Goal: Transaction & Acquisition: Purchase product/service

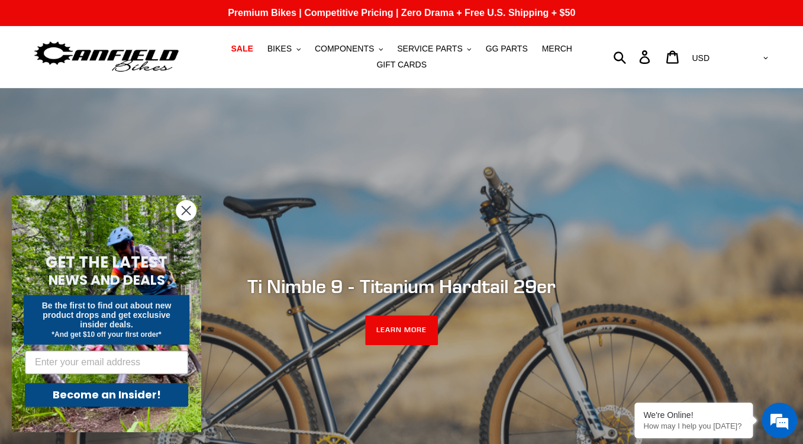
click at [185, 206] on circle "Close dialog" at bounding box center [186, 210] width 20 height 20
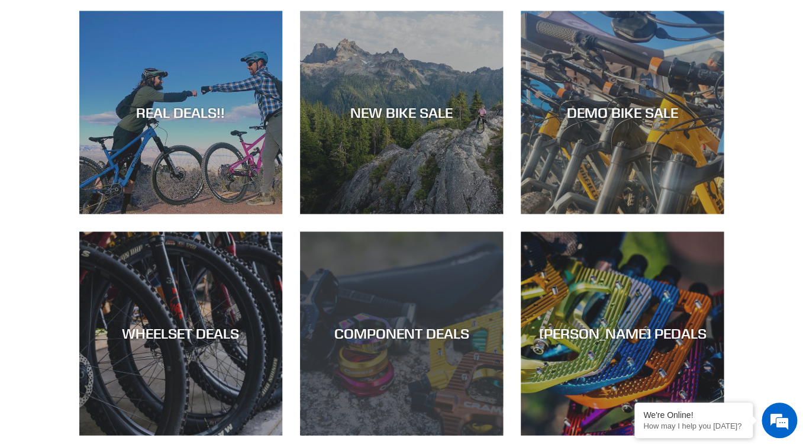
scroll to position [538, 0]
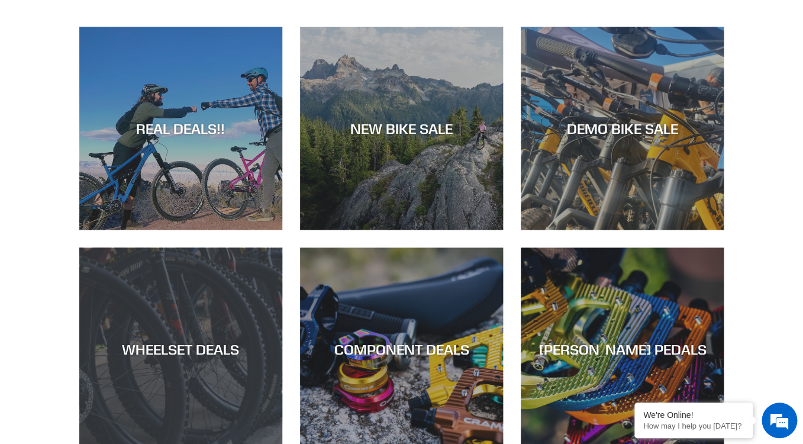
click at [195, 443] on div "WHEELSET DEALS" at bounding box center [180, 451] width 203 height 0
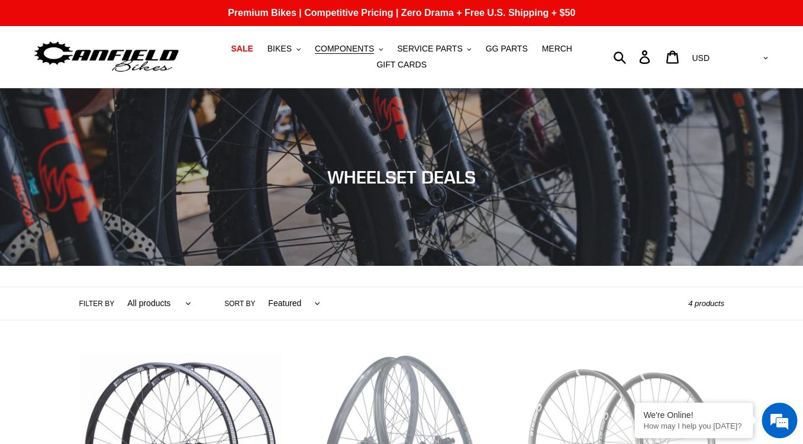
click at [104, 56] on img at bounding box center [107, 56] width 148 height 37
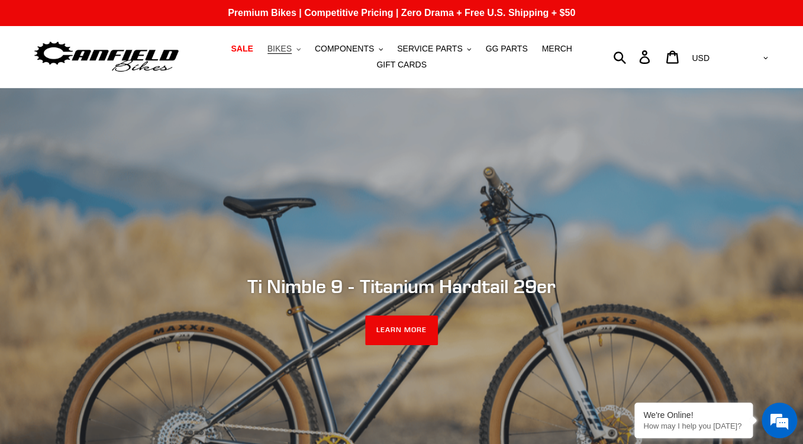
click at [292, 50] on span "BIKES" at bounding box center [279, 49] width 24 height 10
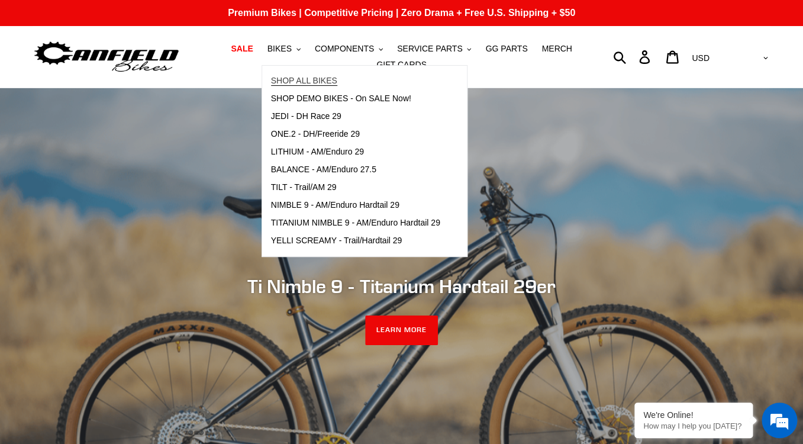
click at [293, 73] on link "SHOP ALL BIKES" at bounding box center [355, 81] width 187 height 18
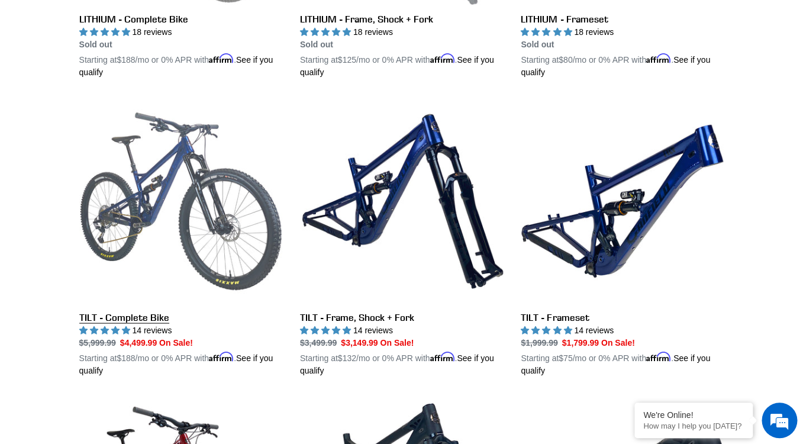
click at [144, 200] on link "TILT - Complete Bike" at bounding box center [180, 237] width 203 height 277
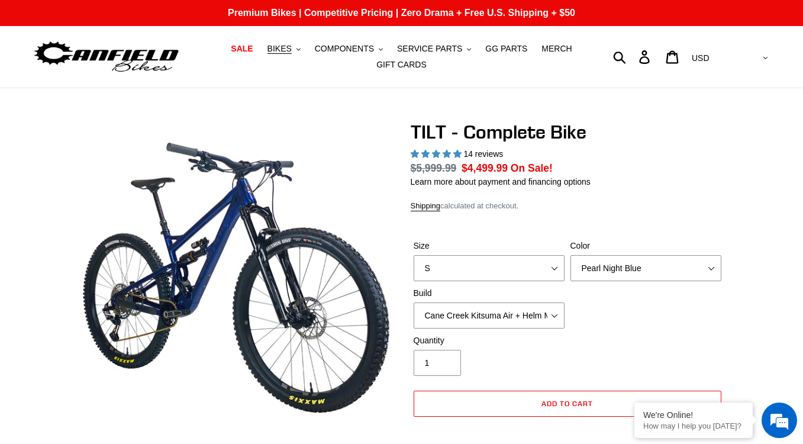
select select "highest-rating"
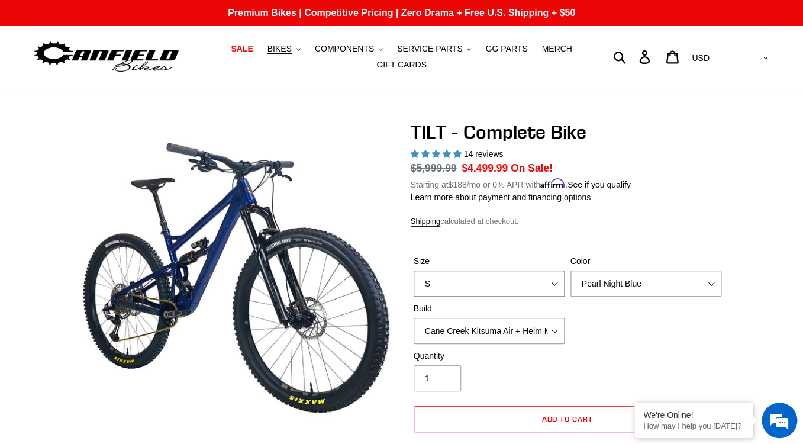
select select "L"
click option "L" at bounding box center [0, 0] width 0 height 0
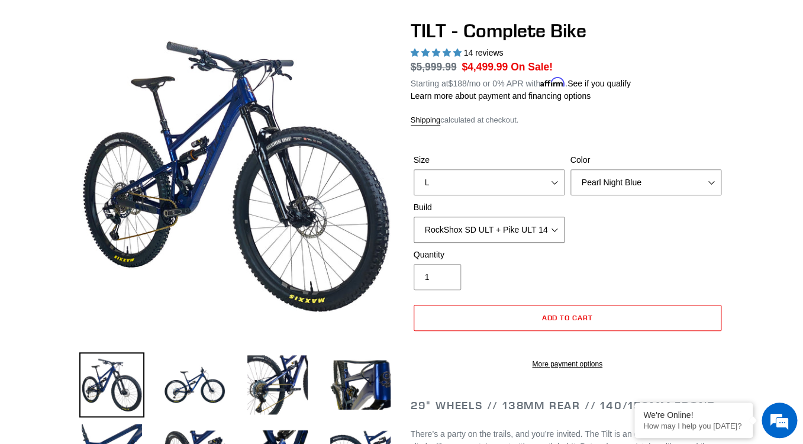
click option "RockShox SD ULT + Pike ULT 140 + Shimano XT" at bounding box center [0, 0] width 0 height 0
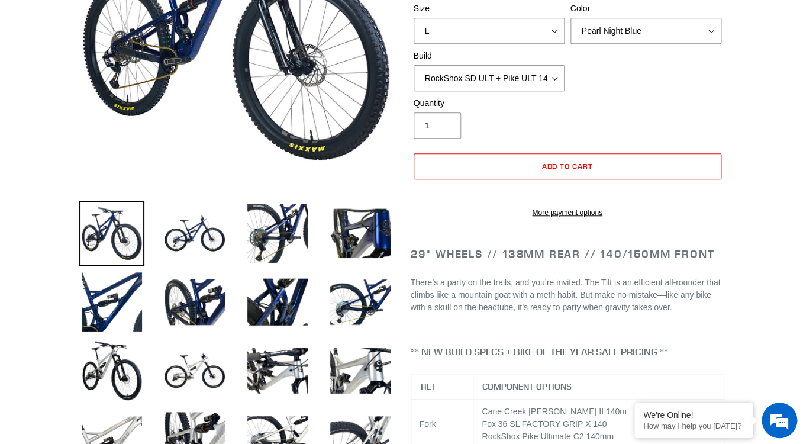
scroll to position [159, 0]
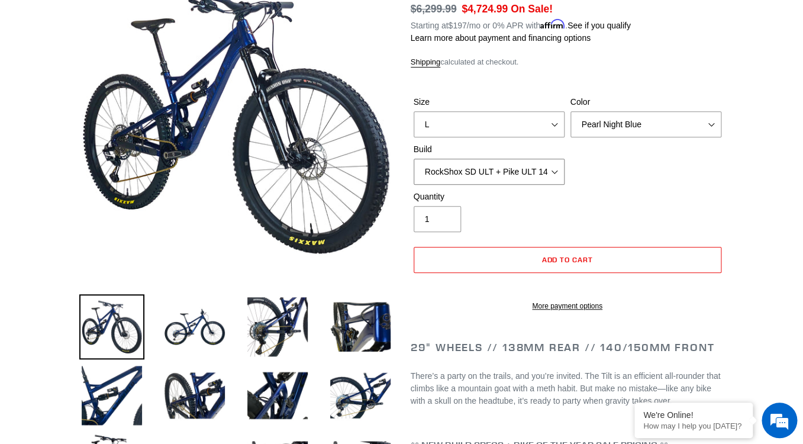
select select "RockShox SD ULT + Pike ULT 140 + SRAM XO"
click option "RockShox SD ULT + Pike ULT 140 + SRAM XO" at bounding box center [0, 0] width 0 height 0
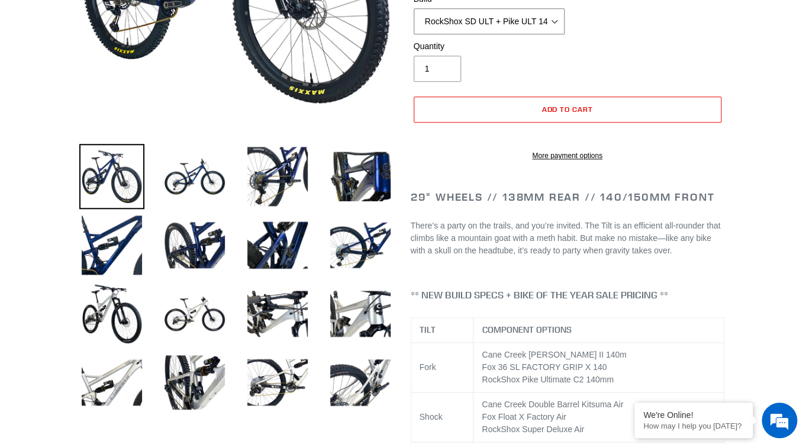
scroll to position [339, 0]
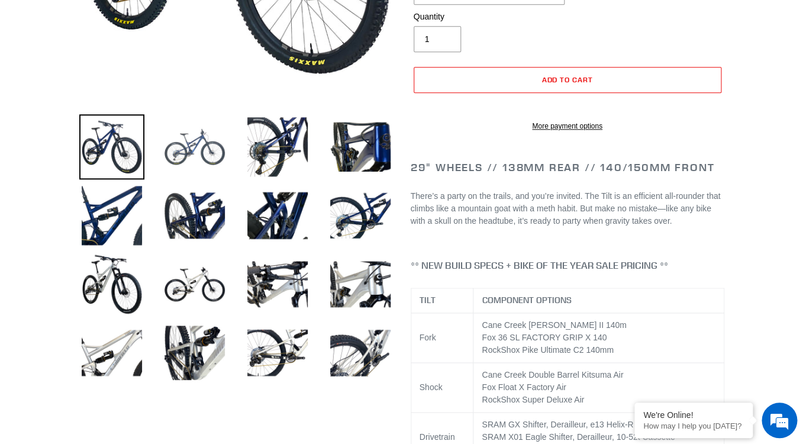
click at [180, 147] on img at bounding box center [194, 146] width 65 height 65
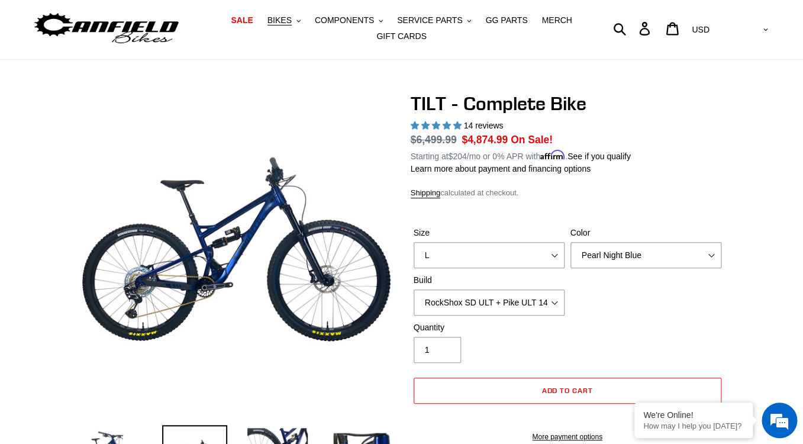
scroll to position [7, 0]
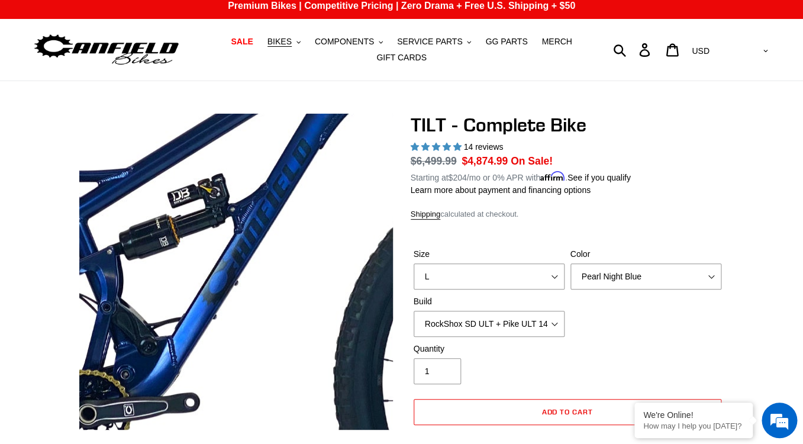
click at [244, 274] on img at bounding box center [212, 263] width 1211 height 1211
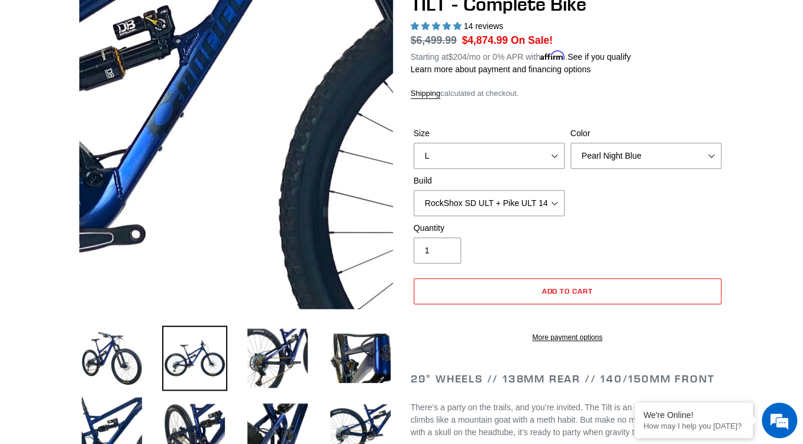
scroll to position [134, 0]
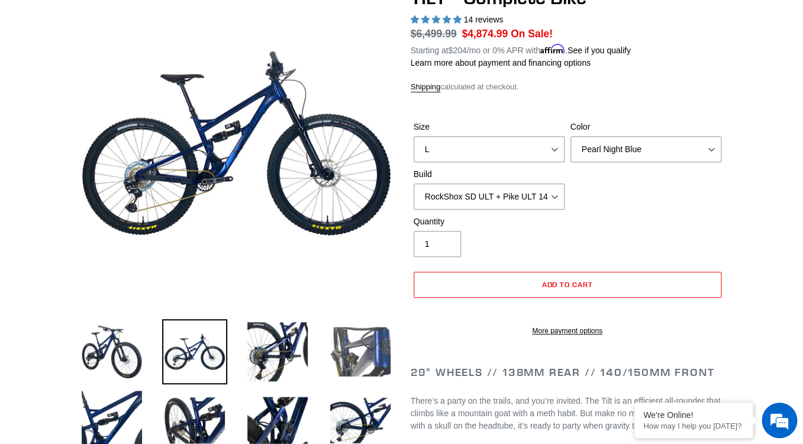
click at [361, 355] on img at bounding box center [360, 351] width 65 height 65
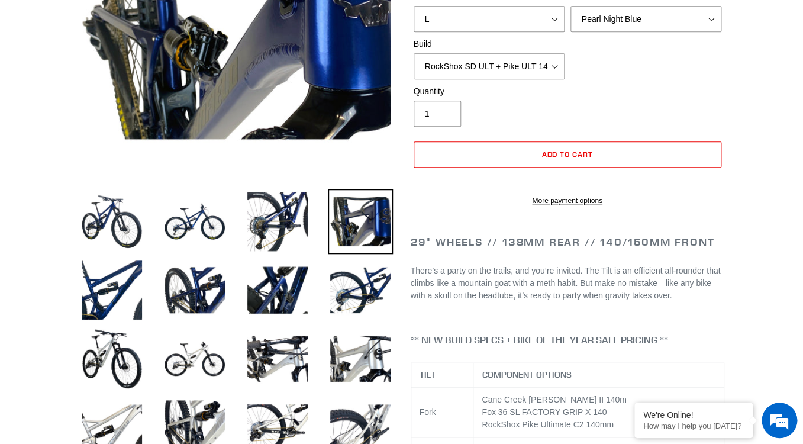
scroll to position [288, 0]
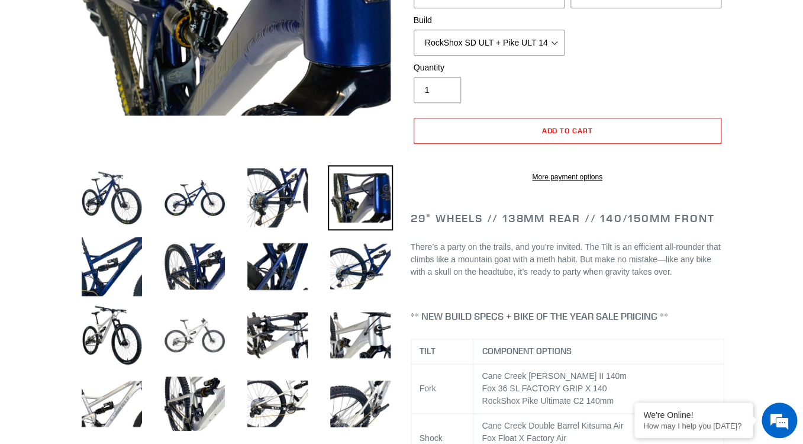
click at [194, 344] on img at bounding box center [194, 334] width 65 height 65
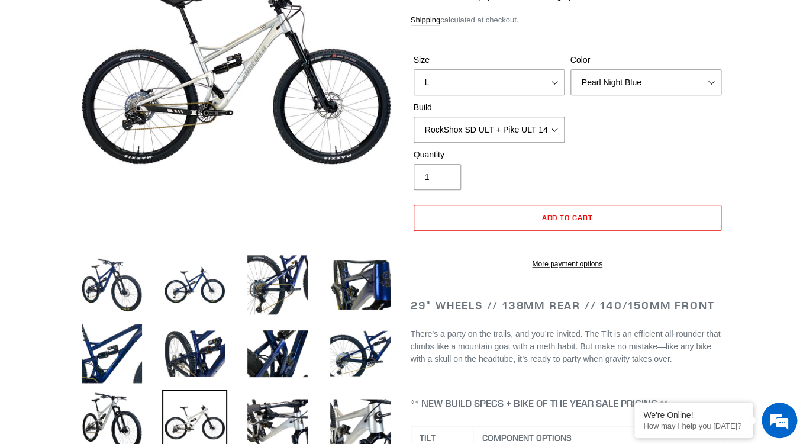
scroll to position [197, 0]
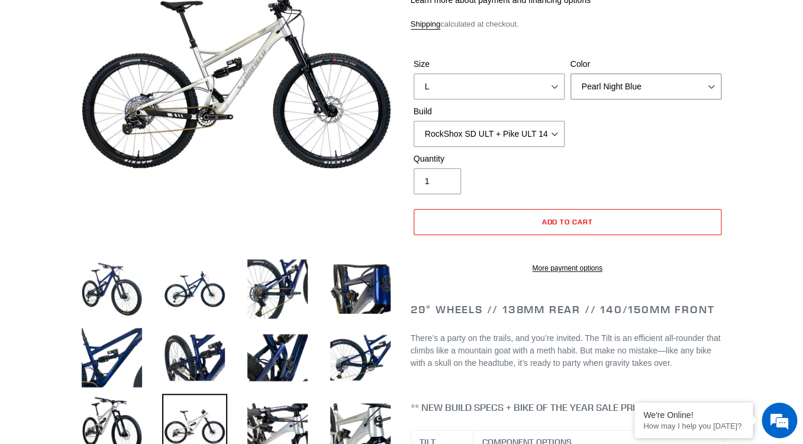
select select "Raw"
click option "Raw" at bounding box center [0, 0] width 0 height 0
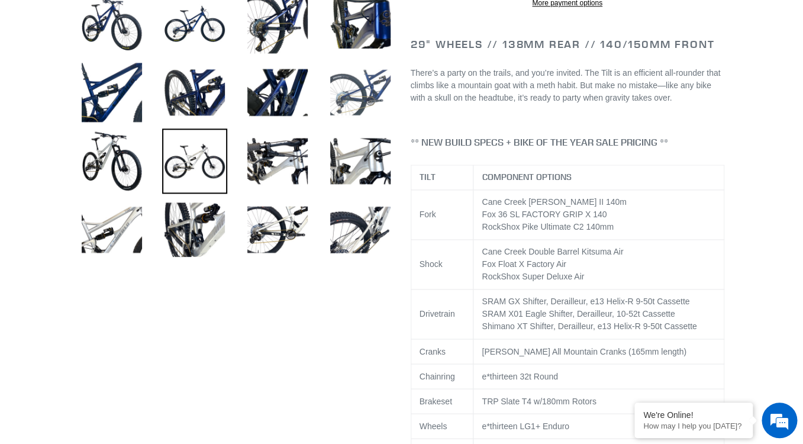
scroll to position [471, 0]
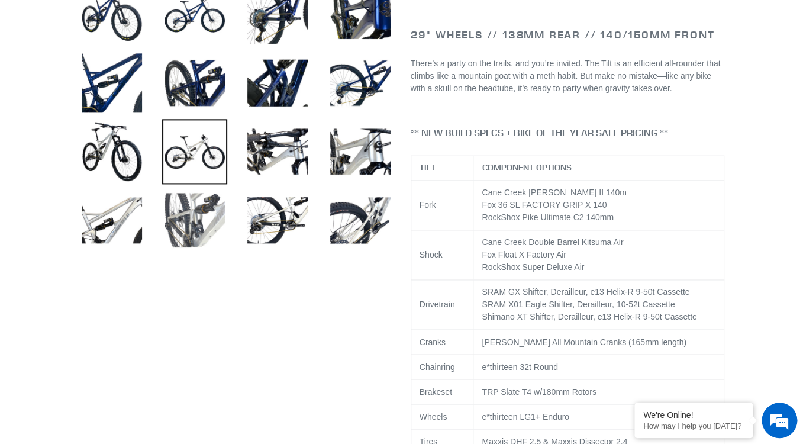
click at [207, 227] on img at bounding box center [194, 219] width 65 height 65
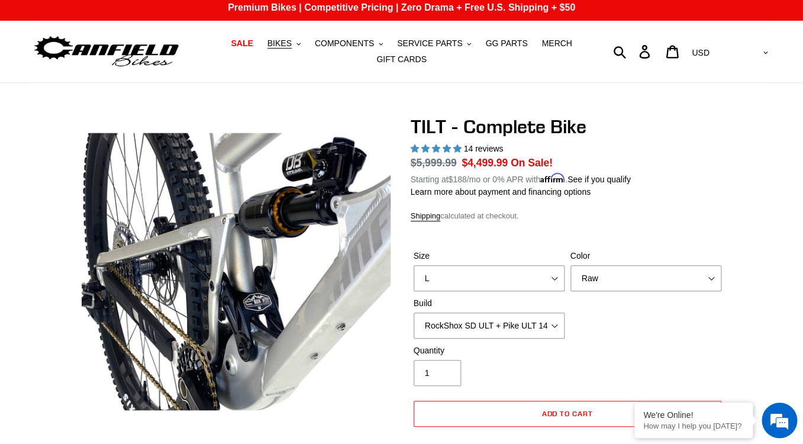
scroll to position [0, 0]
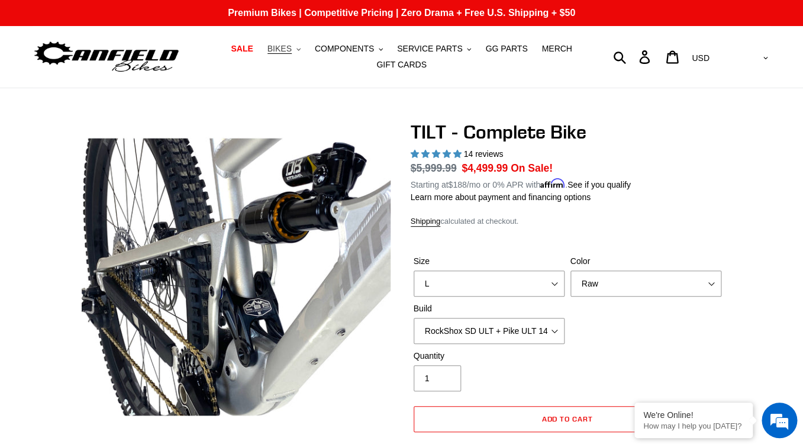
click at [283, 50] on span "BIKES" at bounding box center [279, 49] width 24 height 10
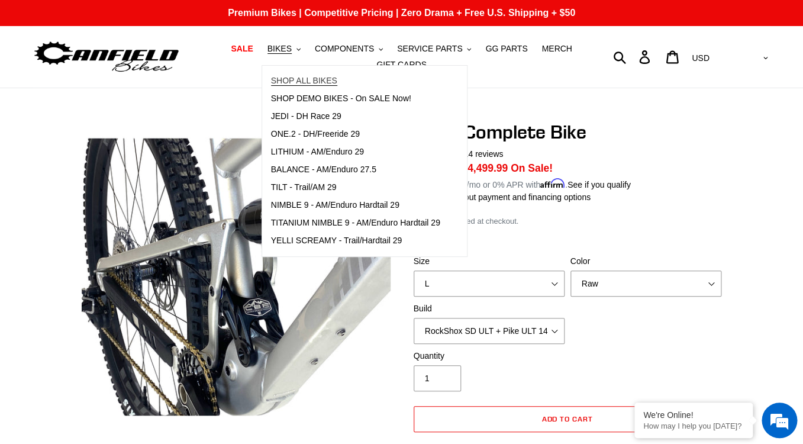
click at [290, 73] on link "SHOP ALL BIKES" at bounding box center [355, 81] width 187 height 18
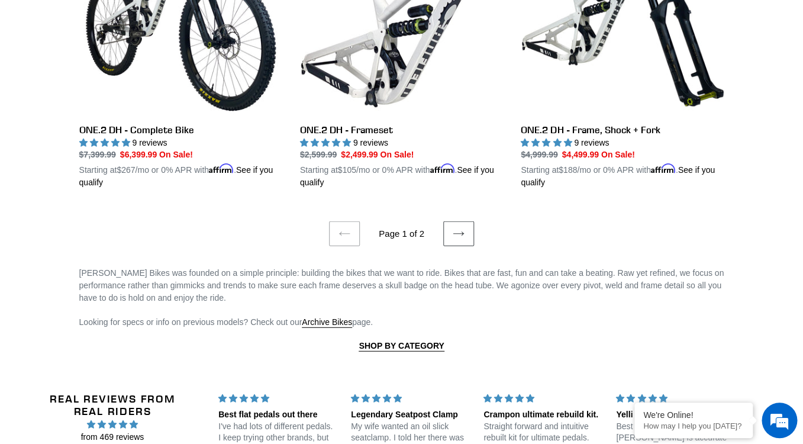
scroll to position [2523, 0]
click at [461, 230] on icon at bounding box center [458, 233] width 12 height 12
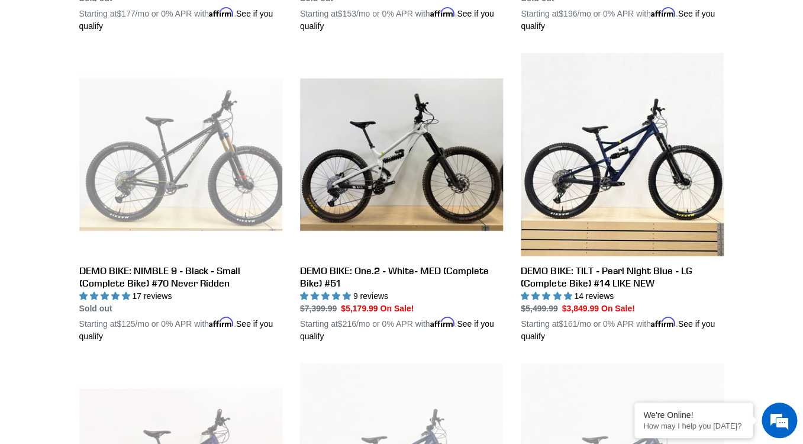
scroll to position [921, 0]
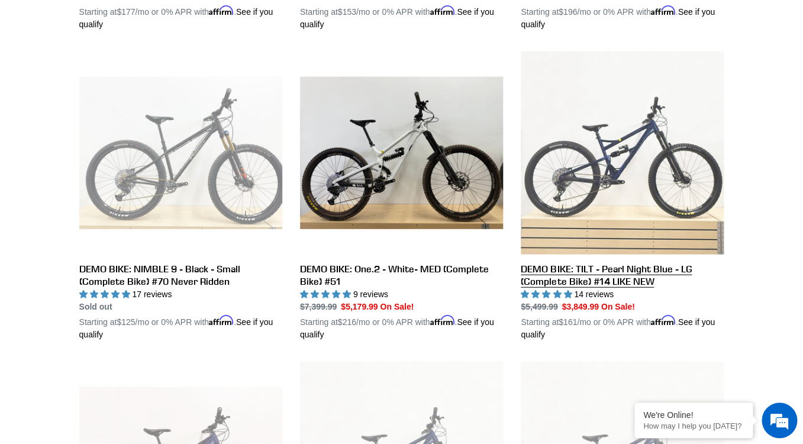
click at [623, 177] on link "DEMO BIKE: TILT - Pearl Night Blue - LG (Complete Bike) #14 LIKE NEW" at bounding box center [621, 195] width 203 height 289
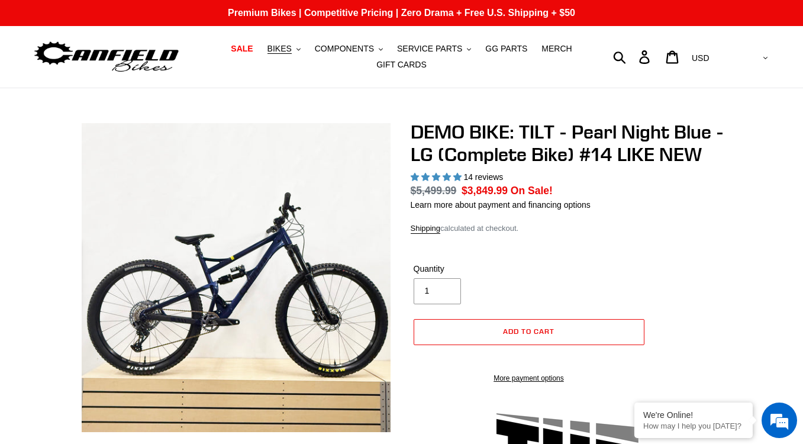
select select "highest-rating"
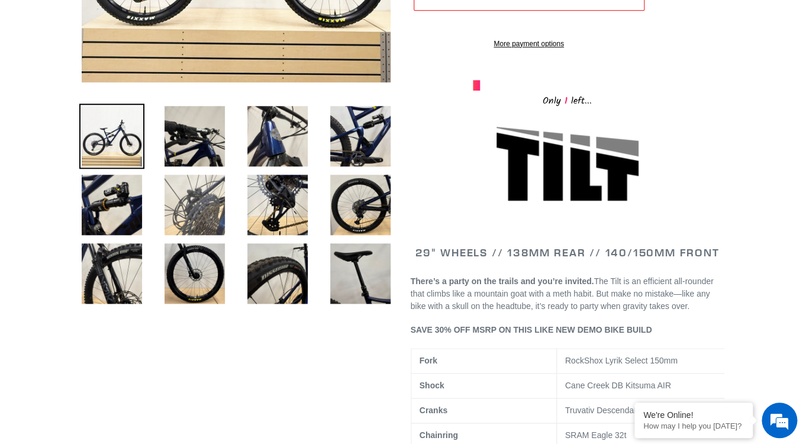
scroll to position [355, 0]
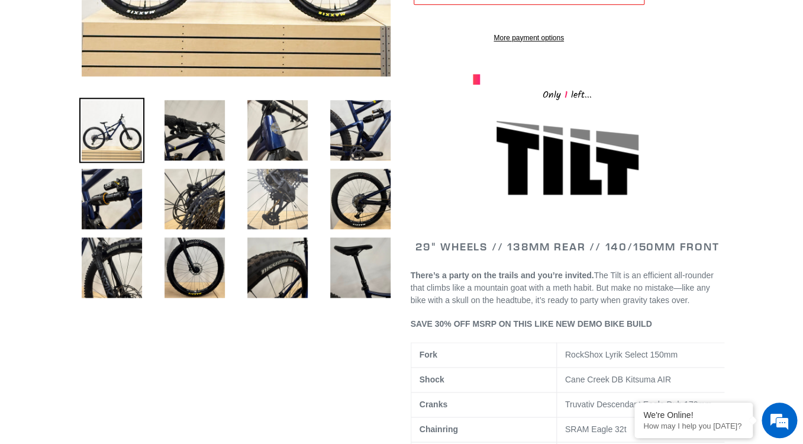
click at [277, 197] on img at bounding box center [277, 198] width 65 height 65
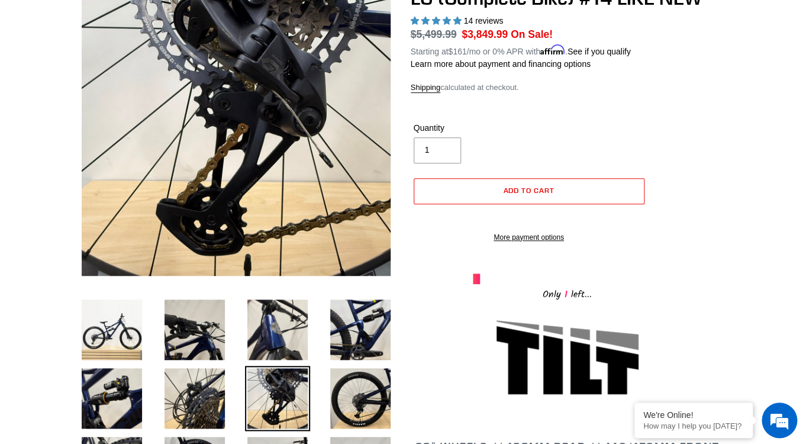
scroll to position [147, 0]
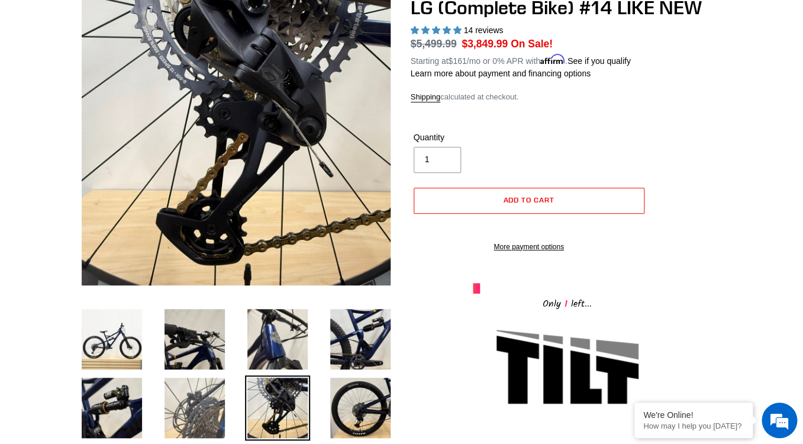
click at [198, 412] on img at bounding box center [194, 407] width 65 height 65
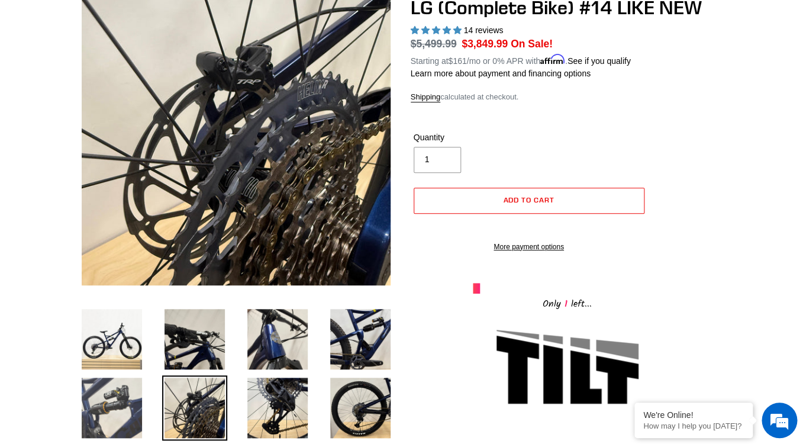
click at [134, 416] on img at bounding box center [111, 407] width 65 height 65
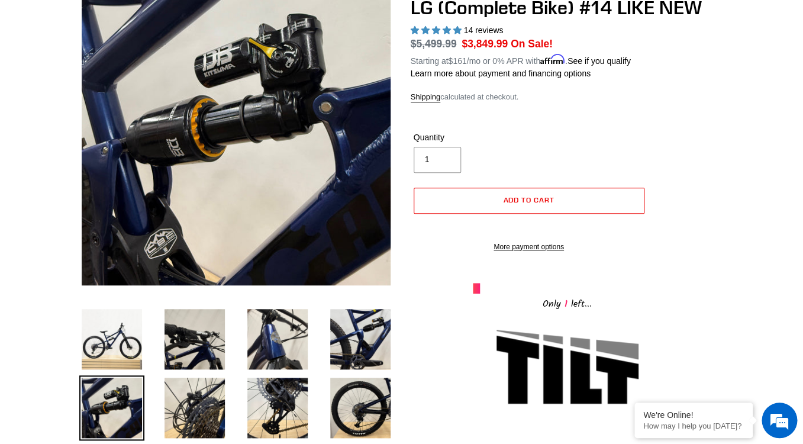
click at [720, 160] on div "DEMO BIKE: TILT - Pearl Night Blue - LG (Complete Bike) #14 LIKE NEW 14 reviews…" at bounding box center [566, 143] width 313 height 338
